Goal: Navigation & Orientation: Find specific page/section

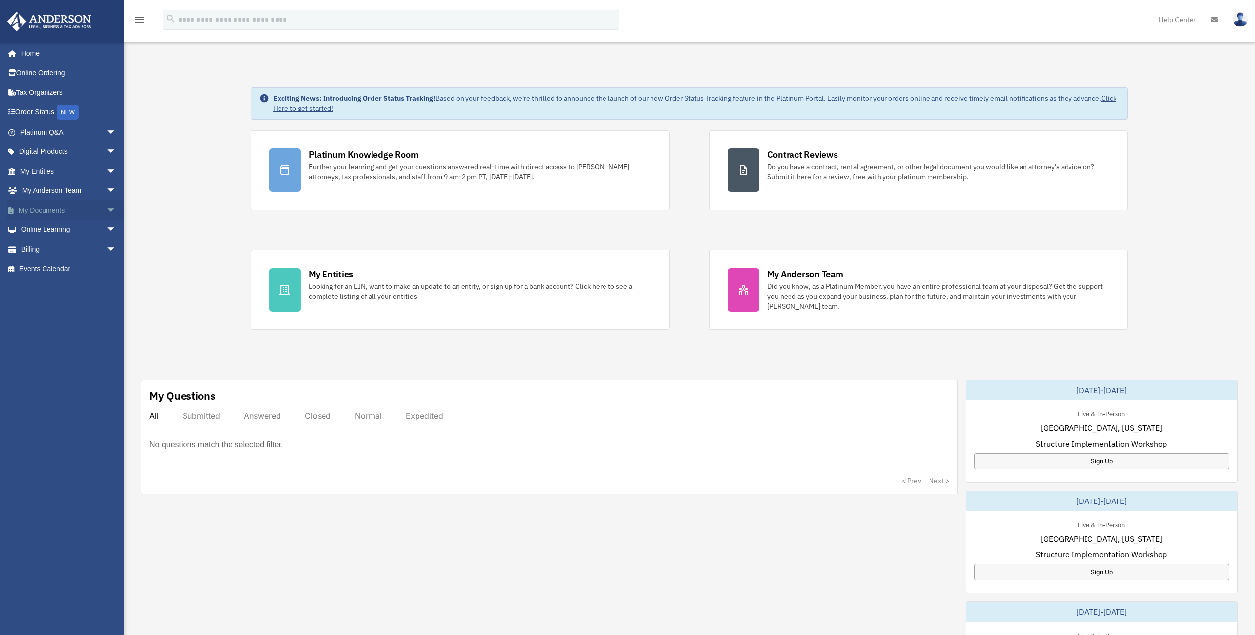
click at [46, 210] on link "My Documents arrow_drop_down" at bounding box center [69, 210] width 124 height 20
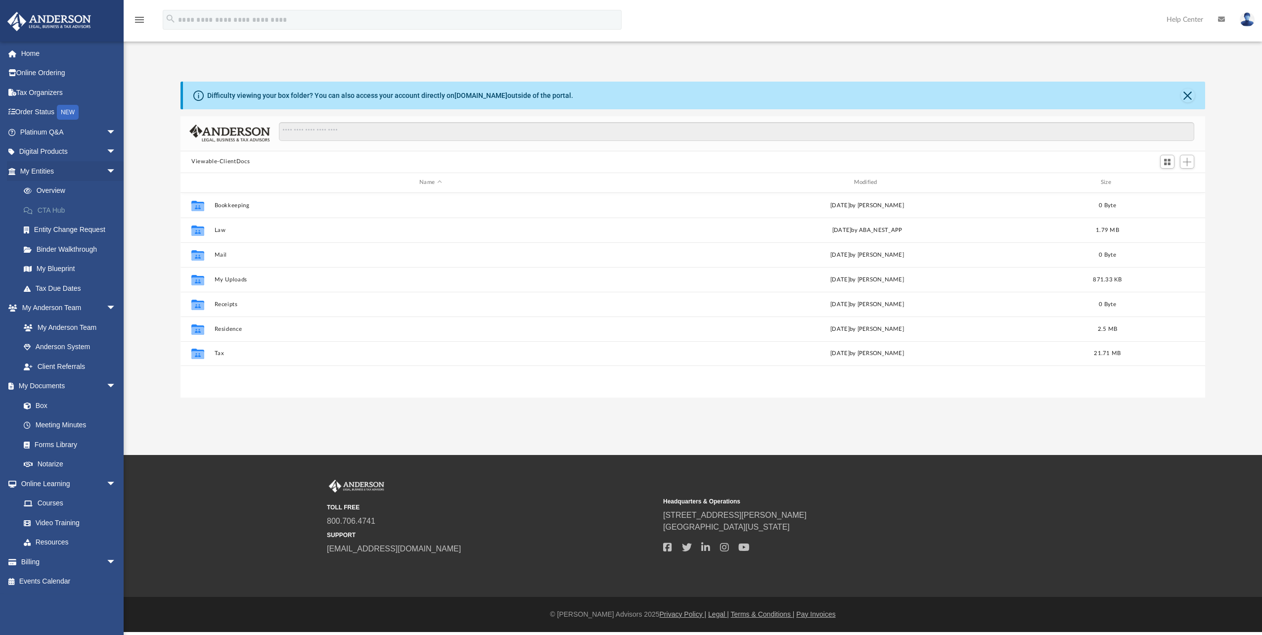
scroll to position [218, 1017]
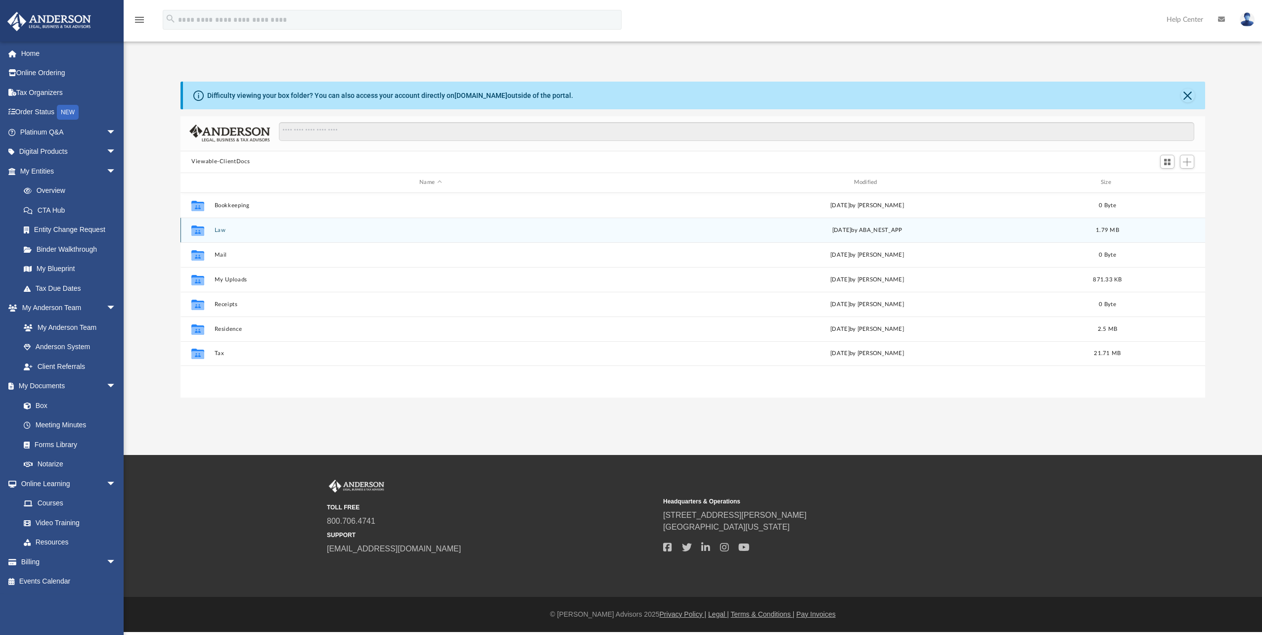
click at [217, 229] on button "Law" at bounding box center [431, 230] width 432 height 6
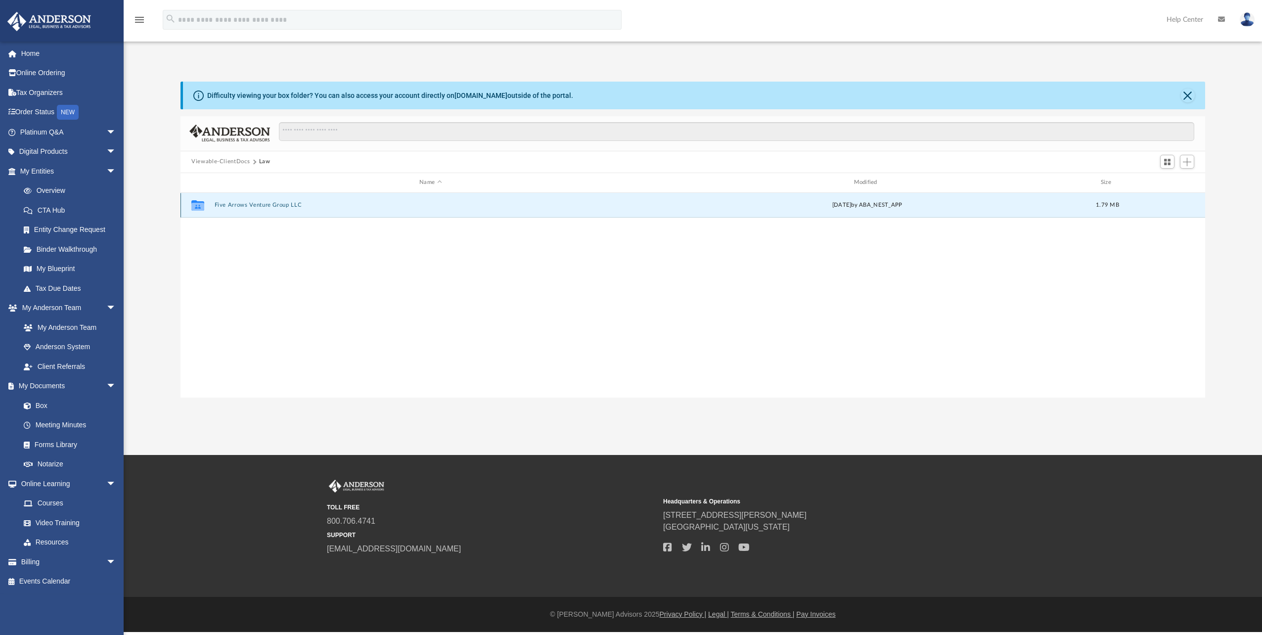
click at [244, 204] on button "Five Arrows Venture Group LLC" at bounding box center [431, 205] width 432 height 6
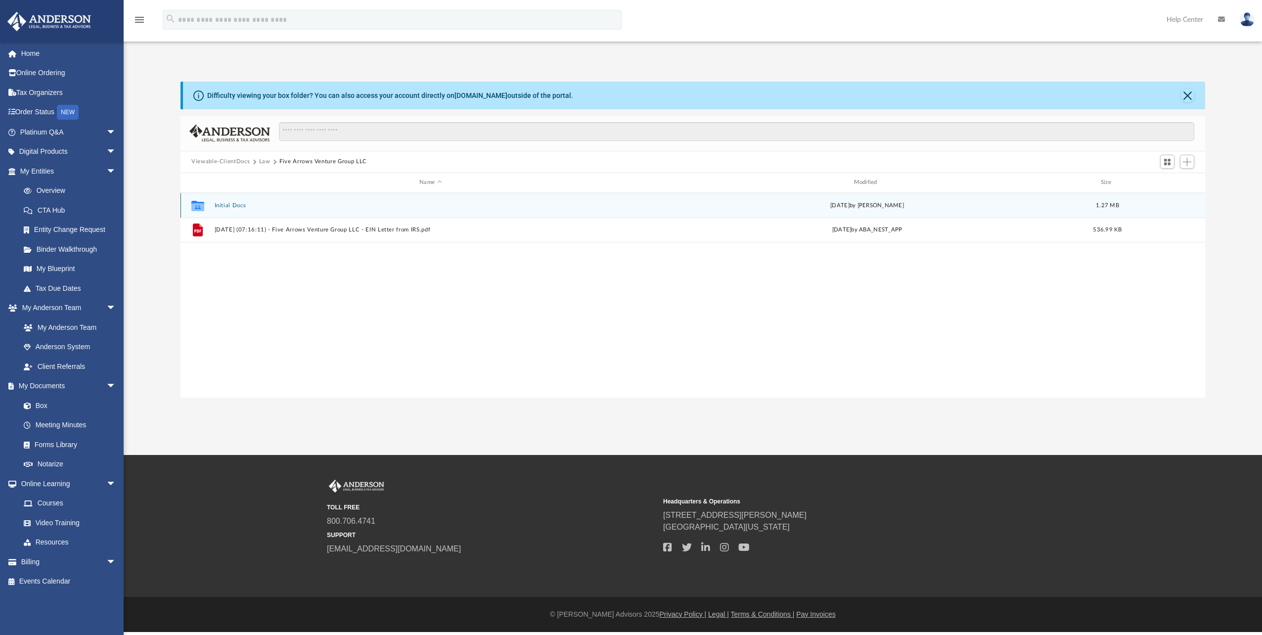
click at [224, 202] on button "Initial Docs" at bounding box center [431, 205] width 432 height 6
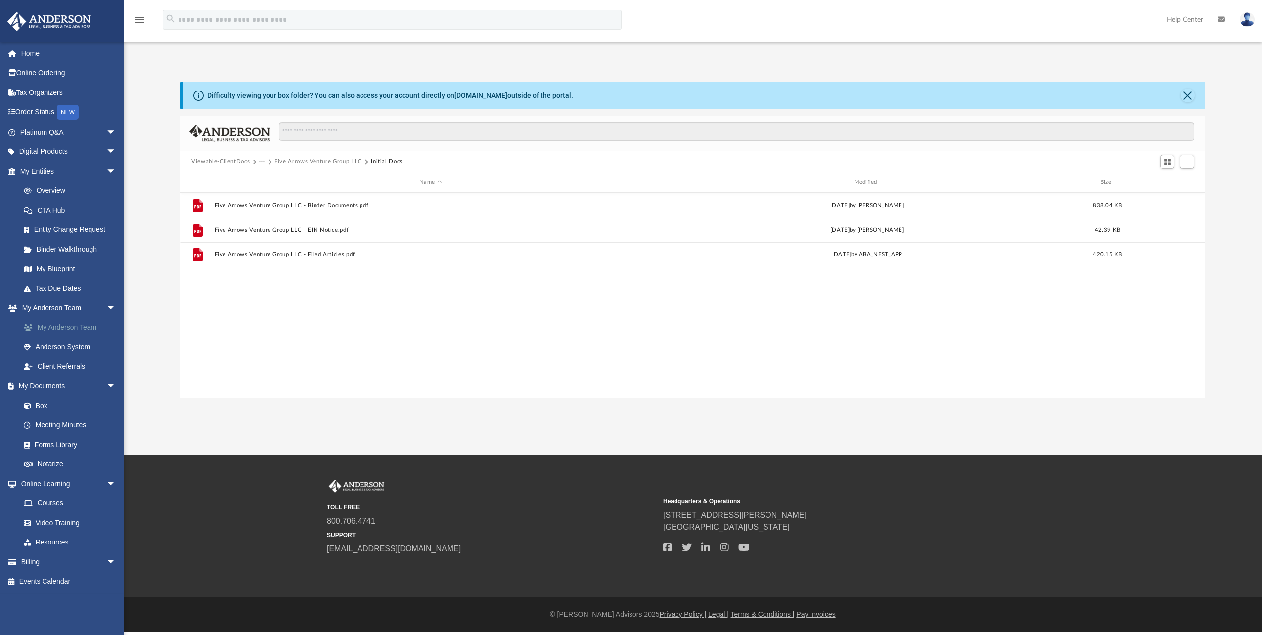
click at [60, 325] on link "My Anderson Team" at bounding box center [72, 328] width 117 height 20
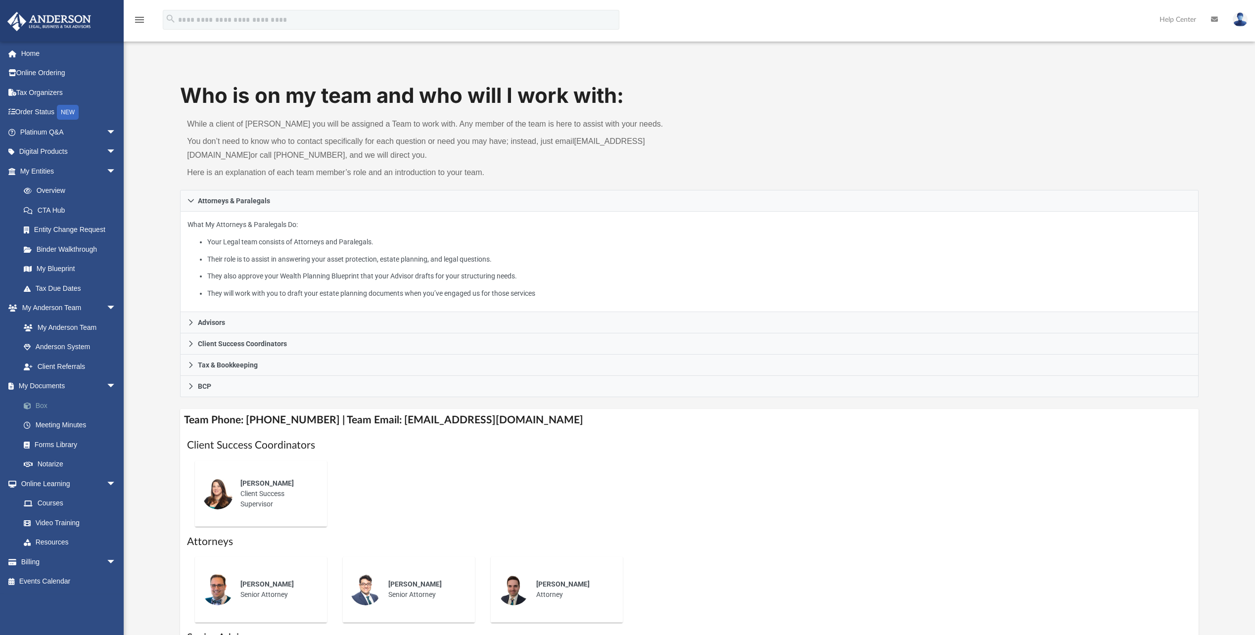
click at [39, 403] on link "Box" at bounding box center [72, 406] width 117 height 20
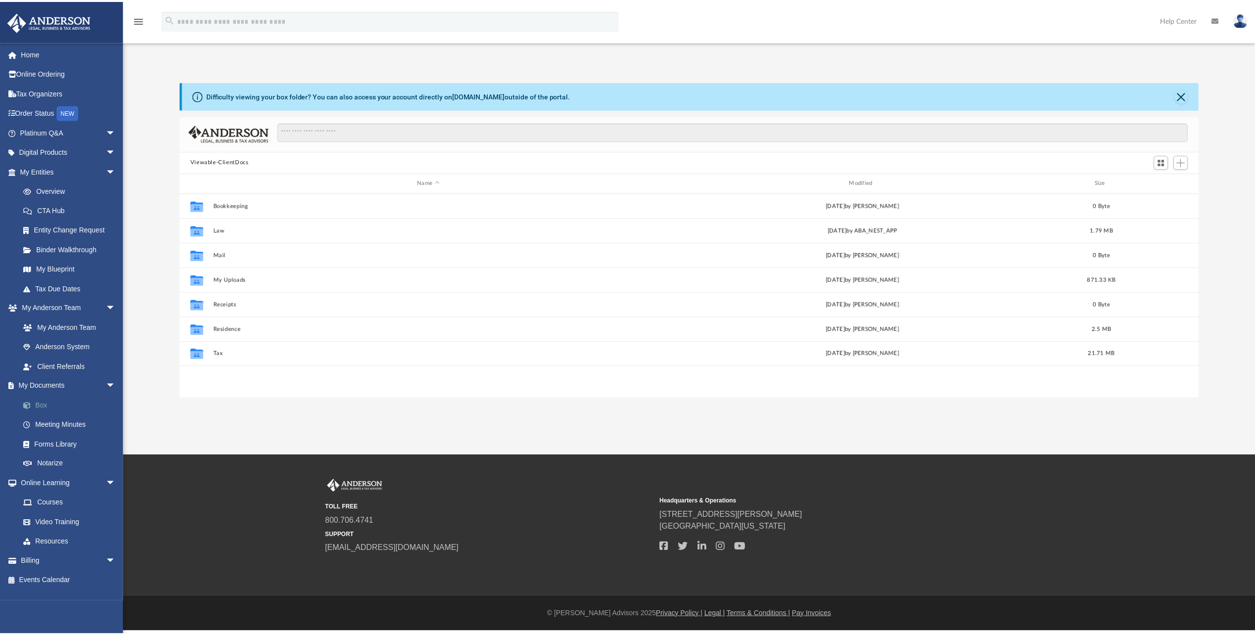
scroll to position [218, 1017]
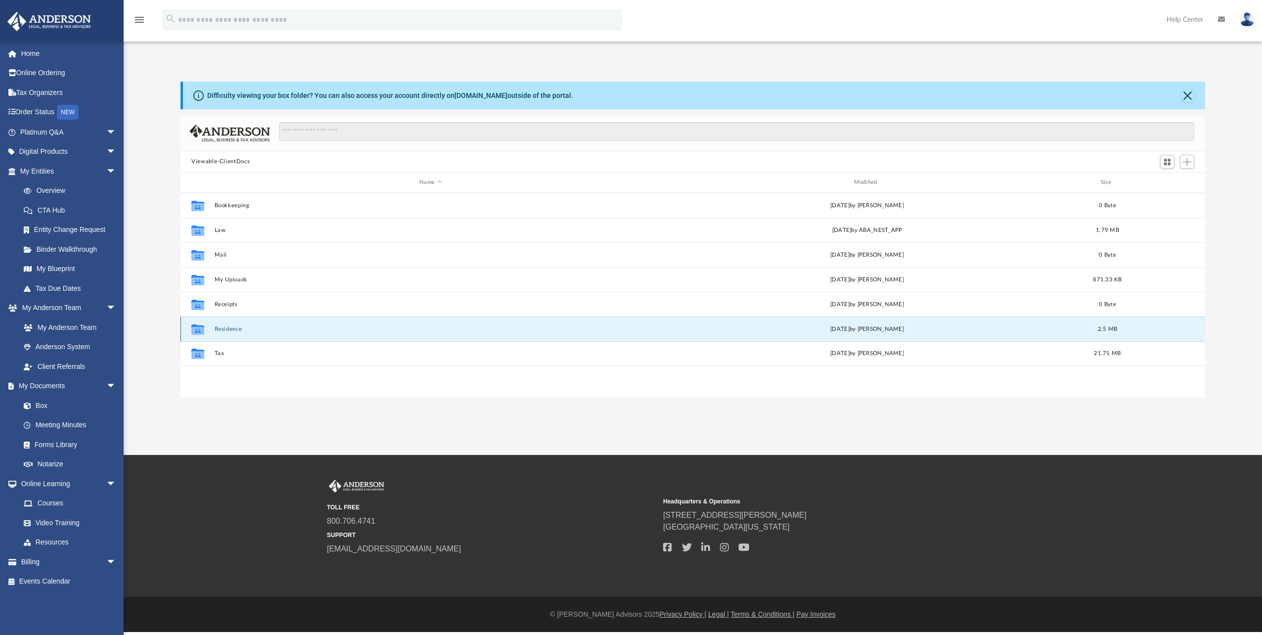
click at [227, 330] on button "Residence" at bounding box center [431, 329] width 432 height 6
